Goal: Information Seeking & Learning: Learn about a topic

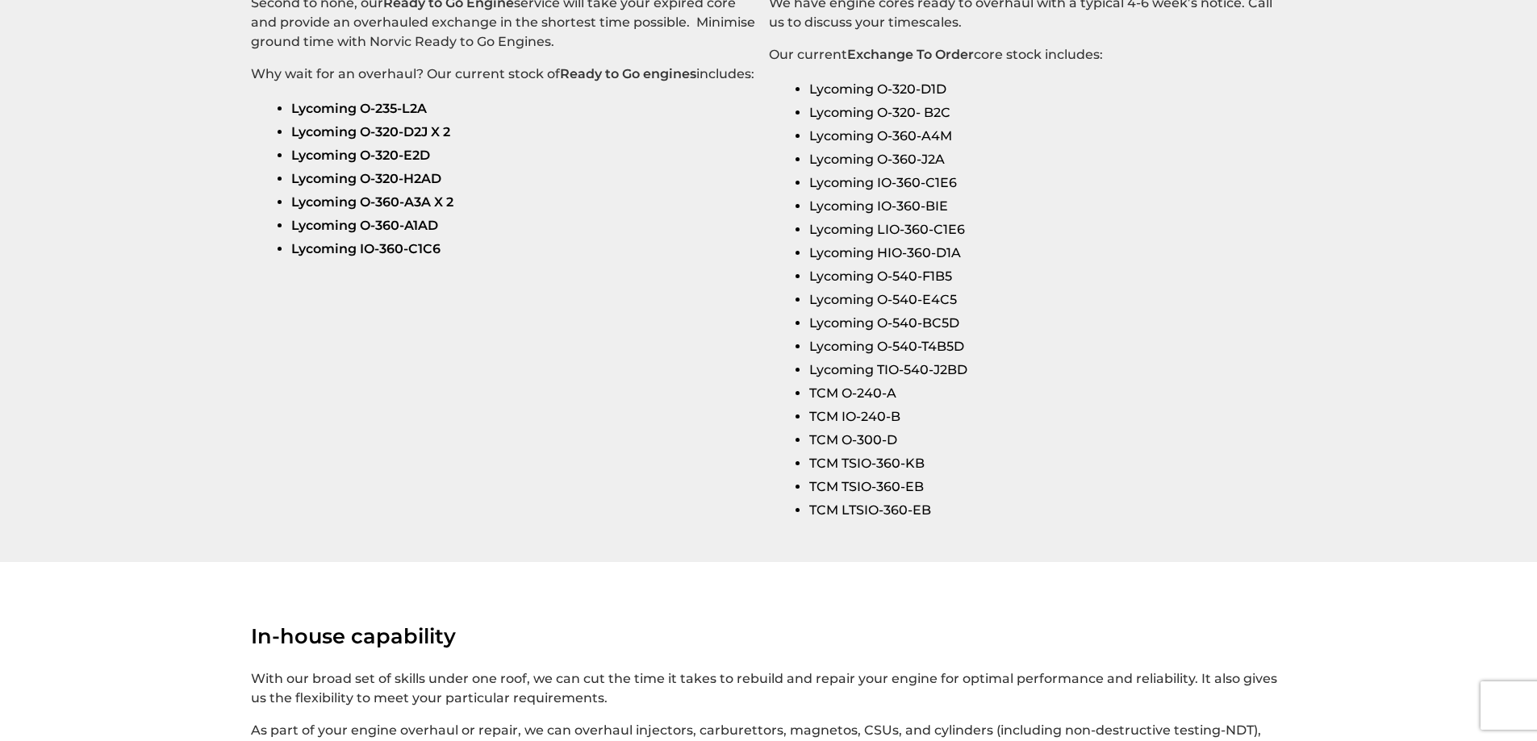
scroll to position [2743, 0]
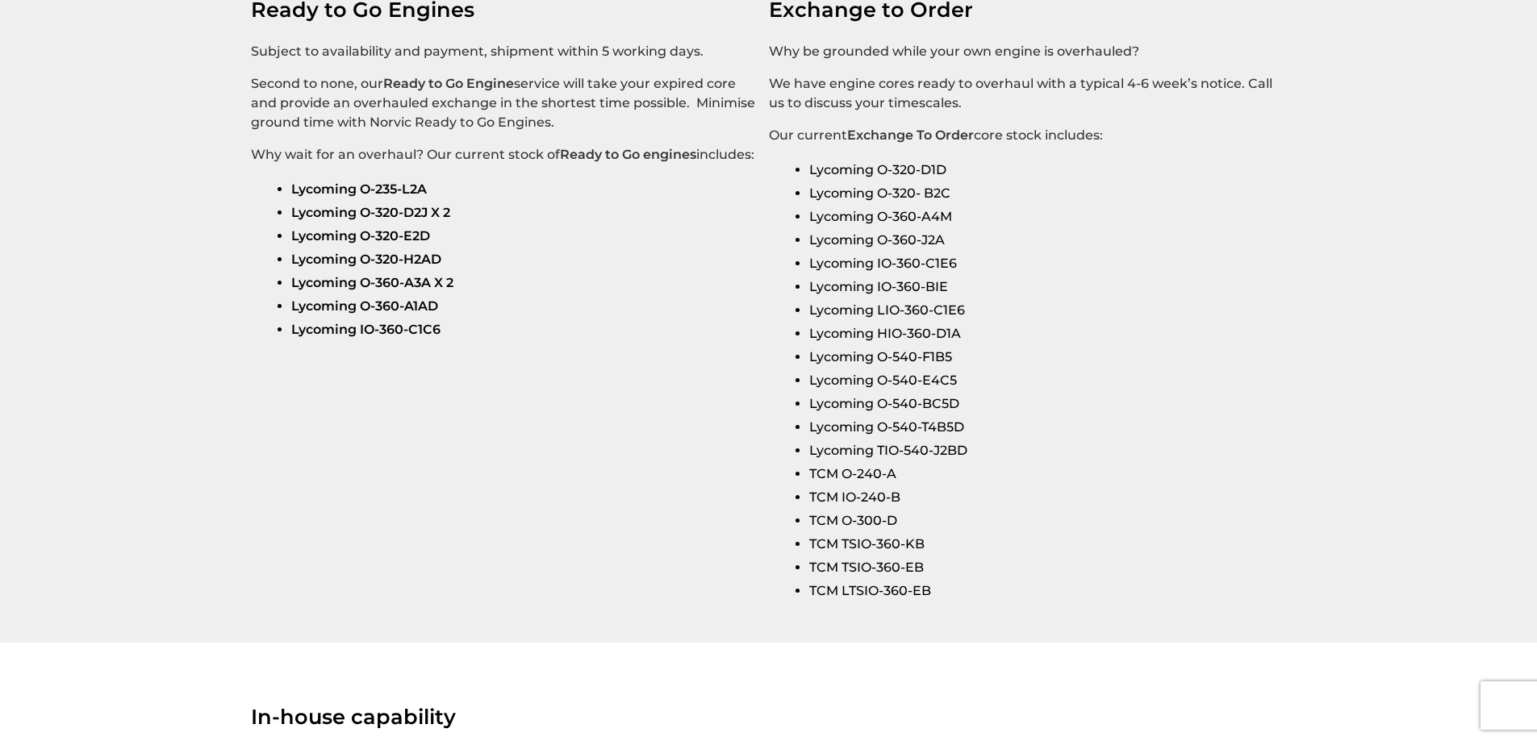
click at [922, 205] on li "Lycoming O-320- B2C" at bounding box center [1041, 193] width 465 height 23
click at [971, 205] on li "Lycoming O-320- B2C" at bounding box center [1041, 193] width 465 height 23
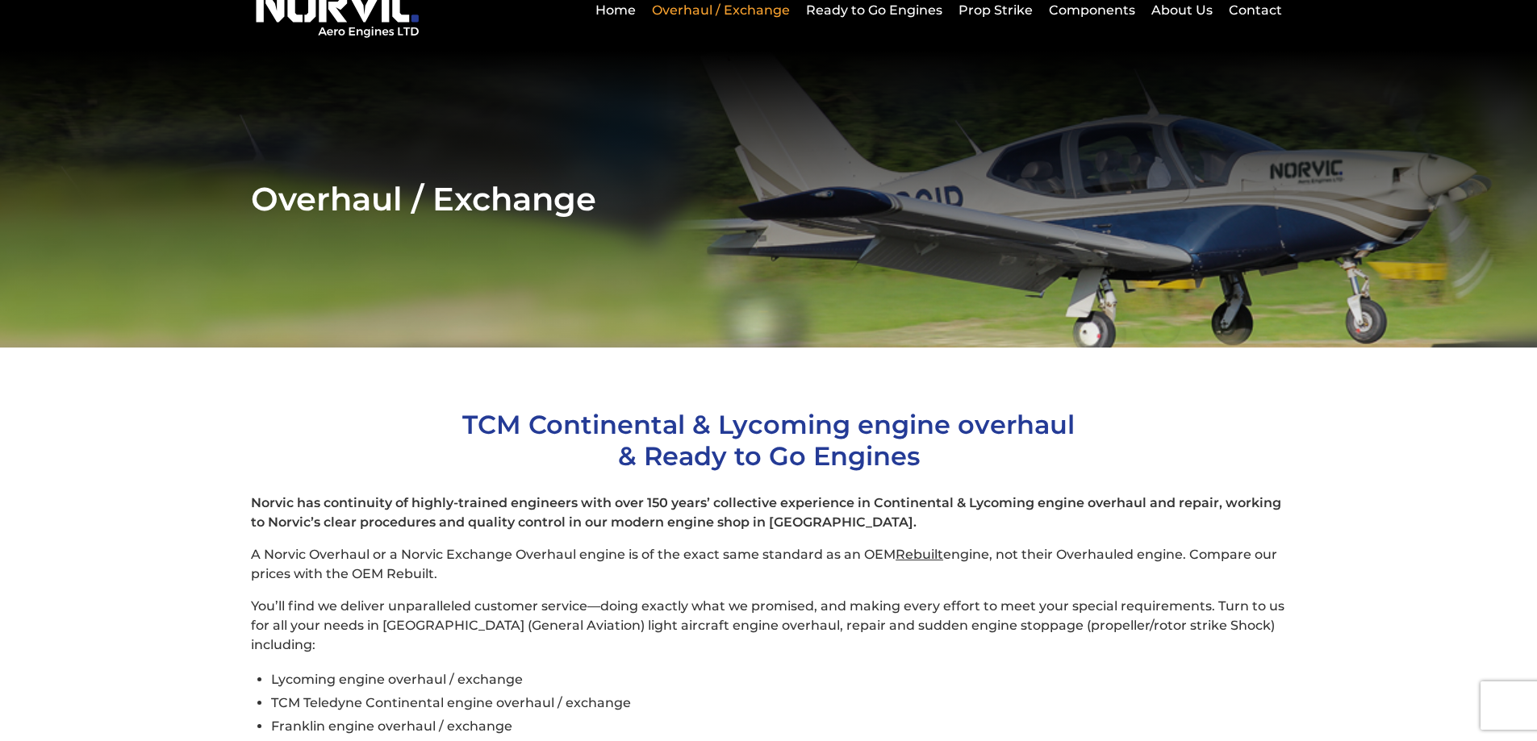
scroll to position [0, 0]
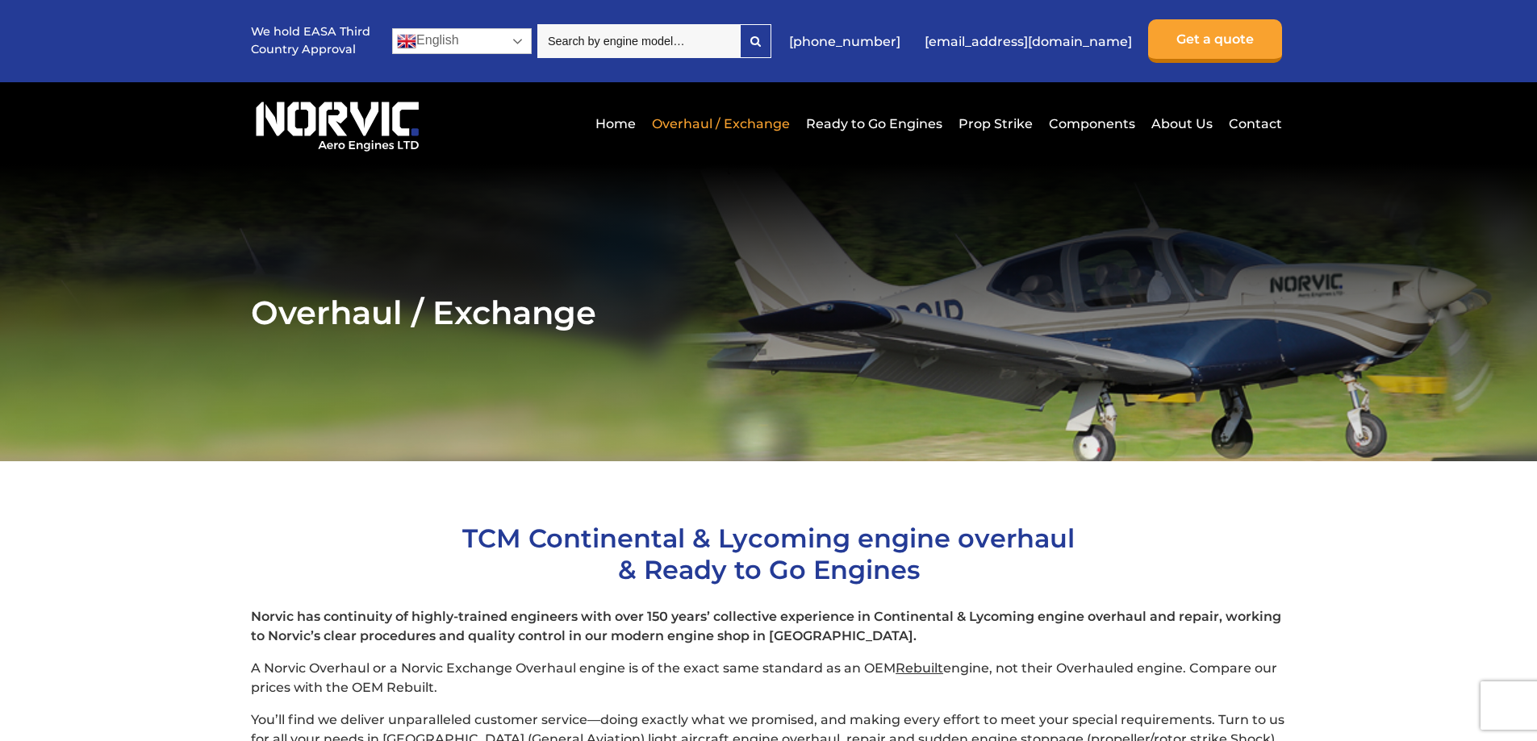
click at [523, 42] on link "English" at bounding box center [462, 41] width 140 height 26
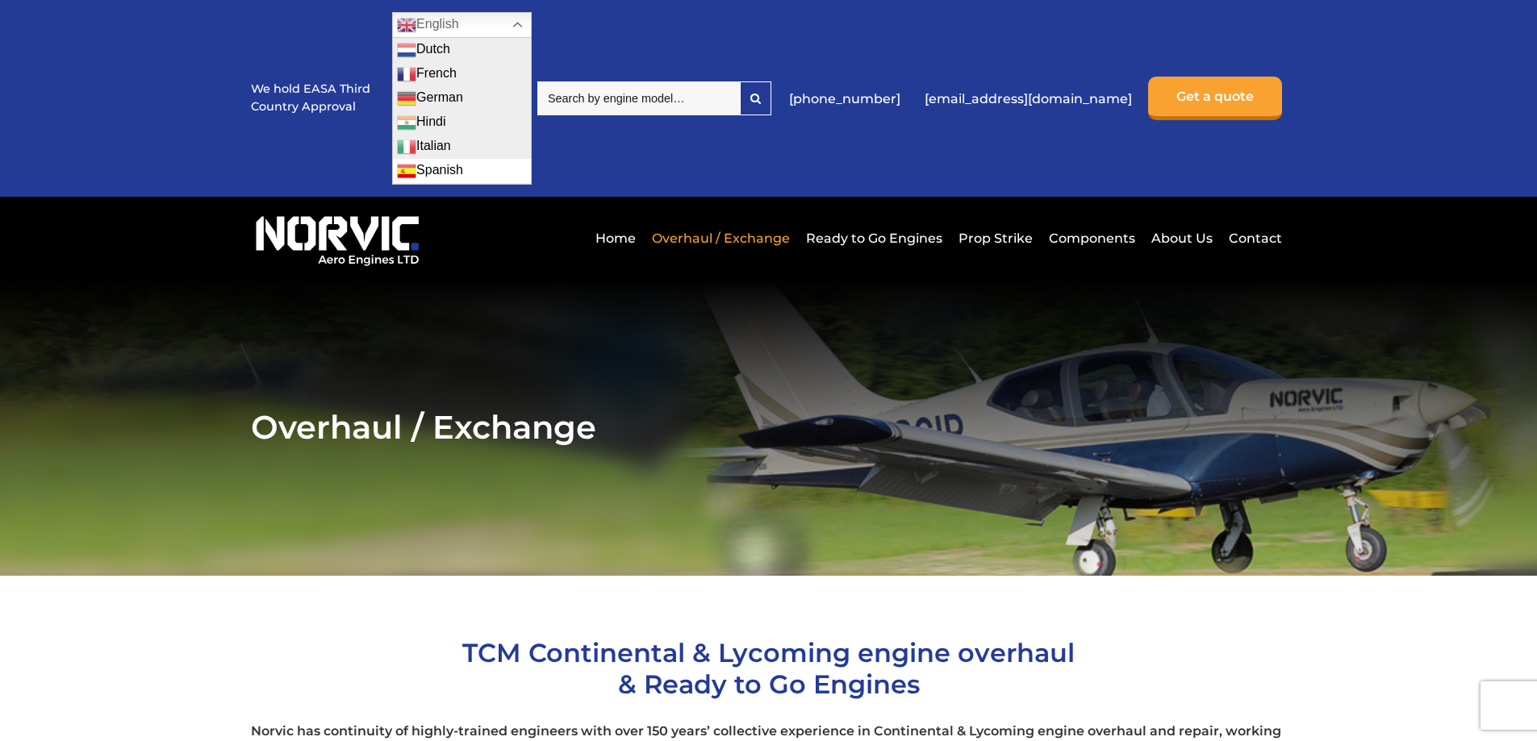
click at [467, 168] on link "Spanish" at bounding box center [462, 171] width 138 height 24
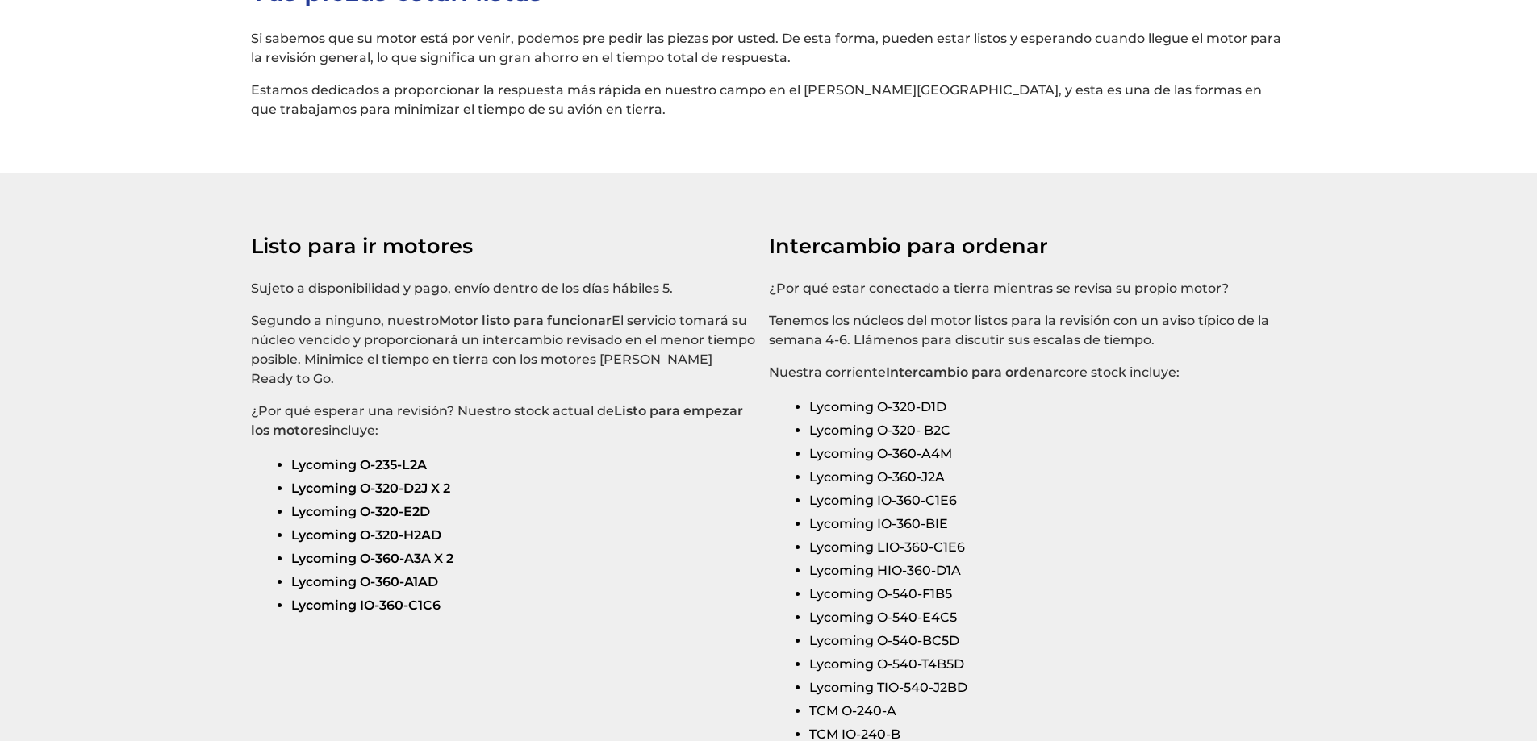
scroll to position [2662, 0]
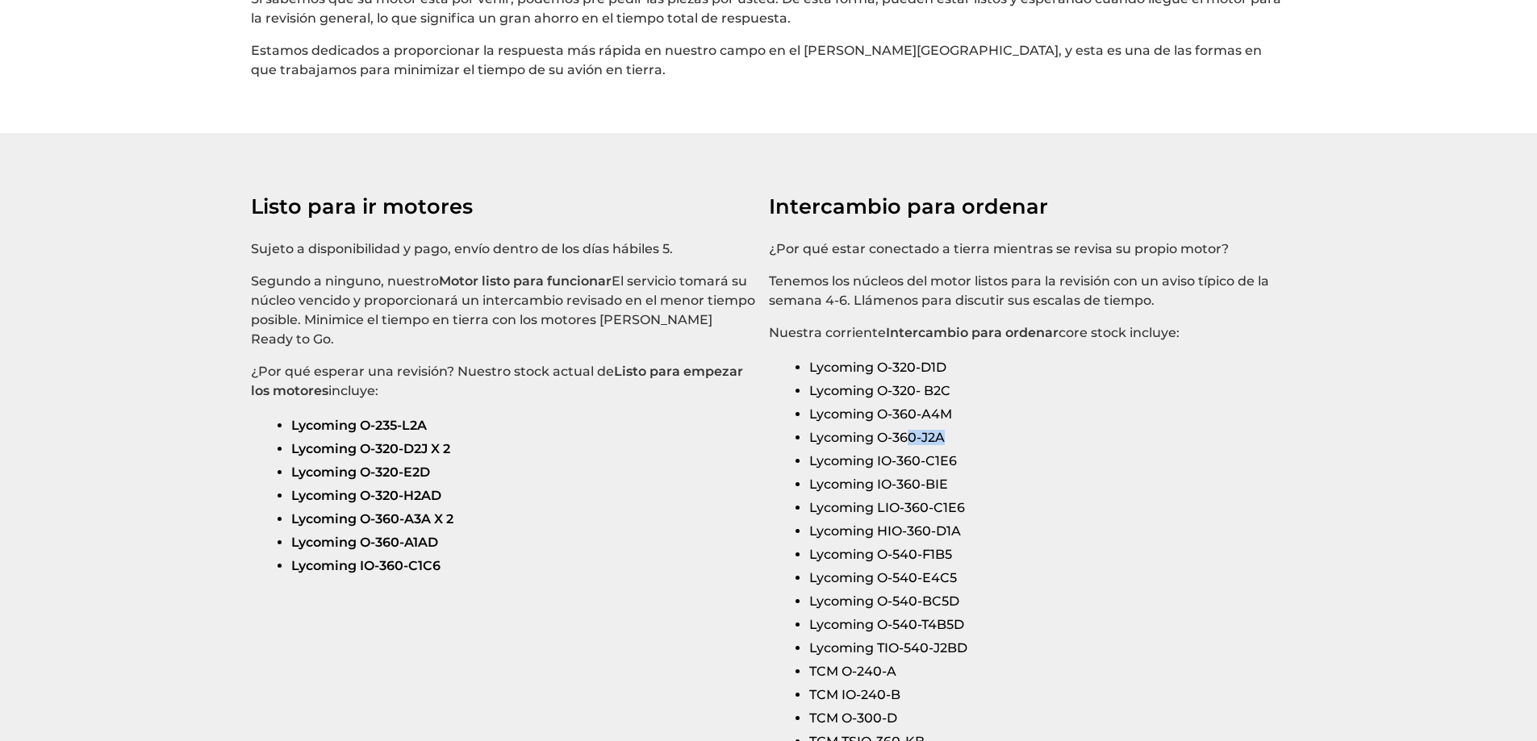
drag, startPoint x: 949, startPoint y: 462, endPoint x: 908, endPoint y: 461, distance: 41.2
click at [908, 449] on li "Lycoming O-360-J2A" at bounding box center [1041, 437] width 465 height 23
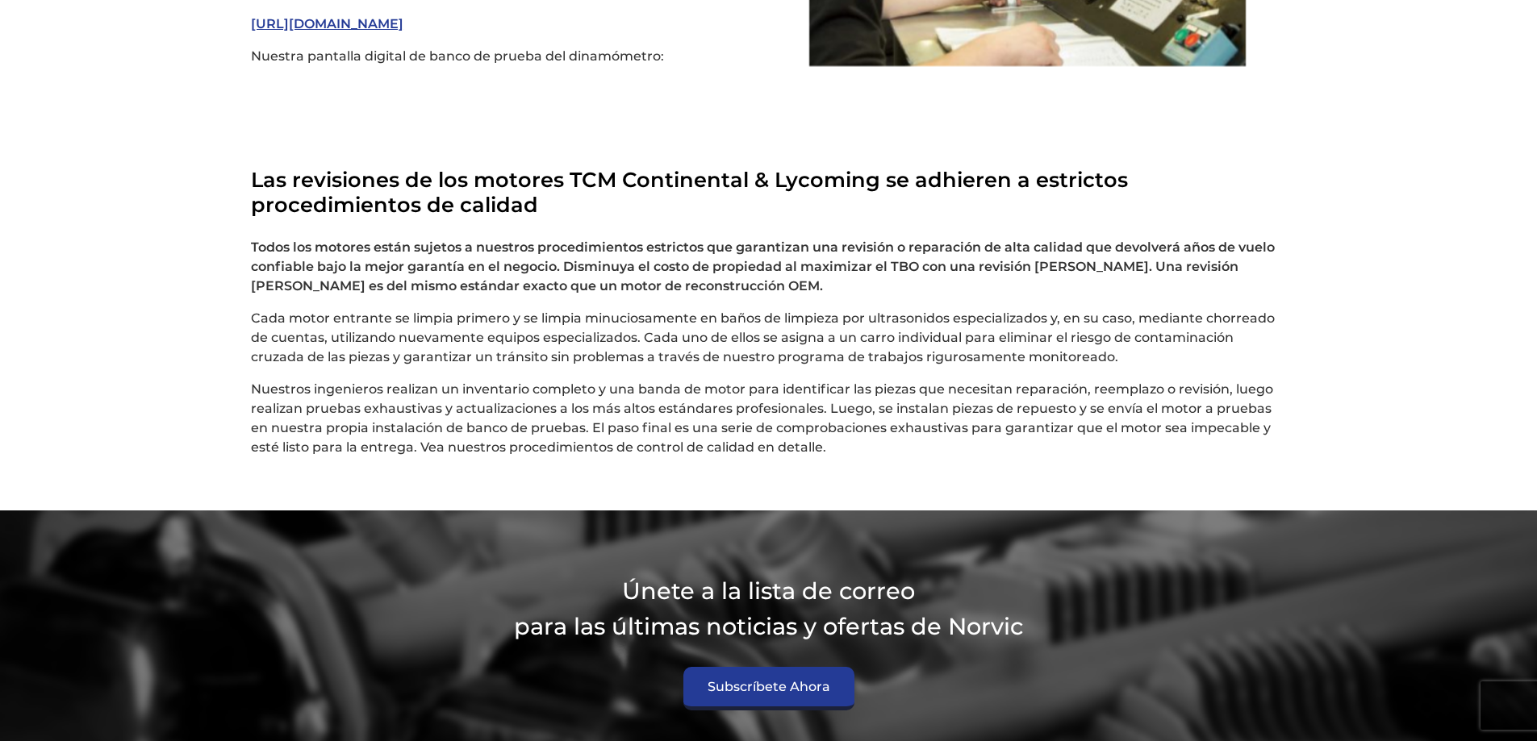
scroll to position [3961, 0]
